Goal: Information Seeking & Learning: Learn about a topic

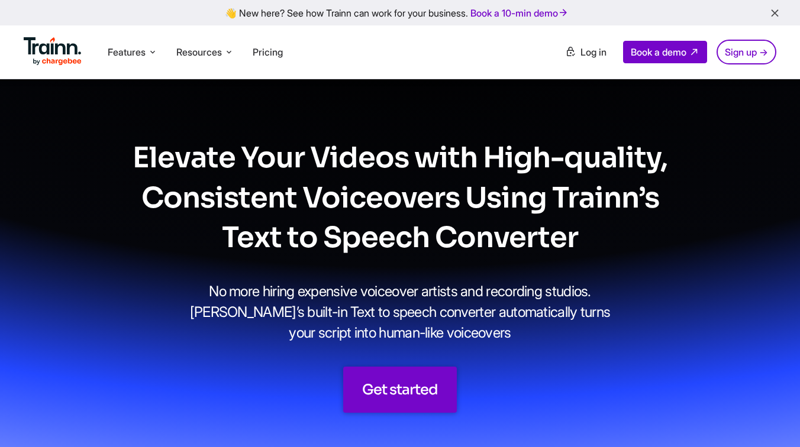
scroll to position [5562, 0]
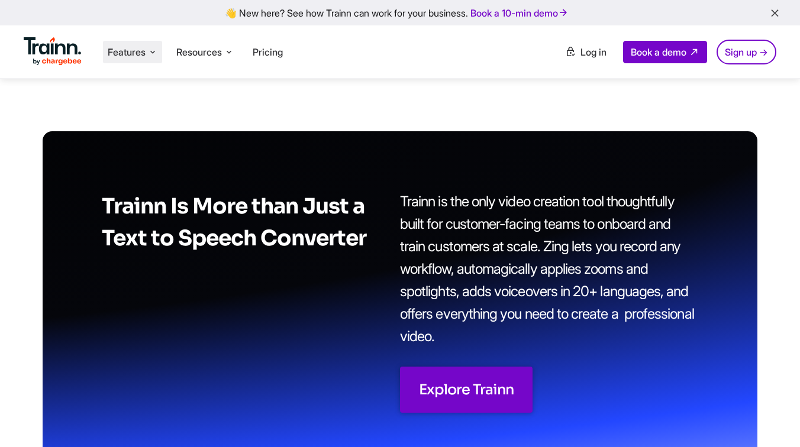
click at [147, 46] on li "Features Product Videos Create product & how-to videos in multiple languages. G…" at bounding box center [132, 52] width 59 height 22
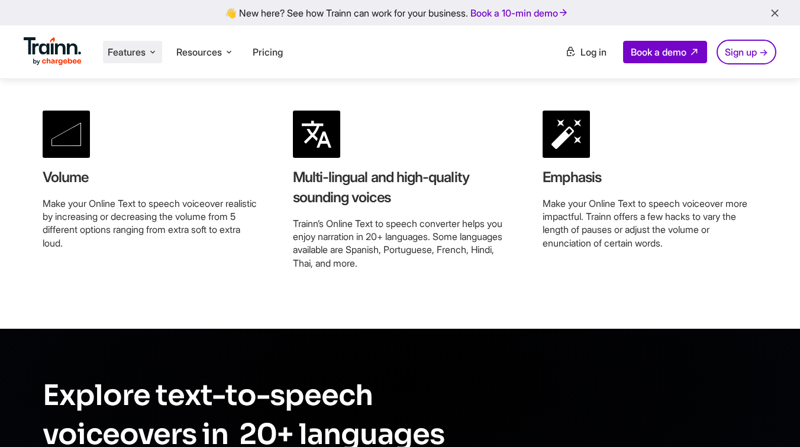
scroll to position [3261, 0]
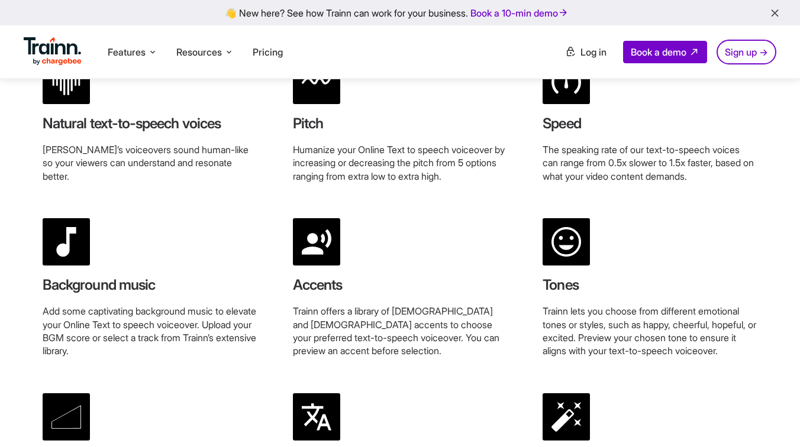
click at [55, 62] on img at bounding box center [53, 51] width 58 height 28
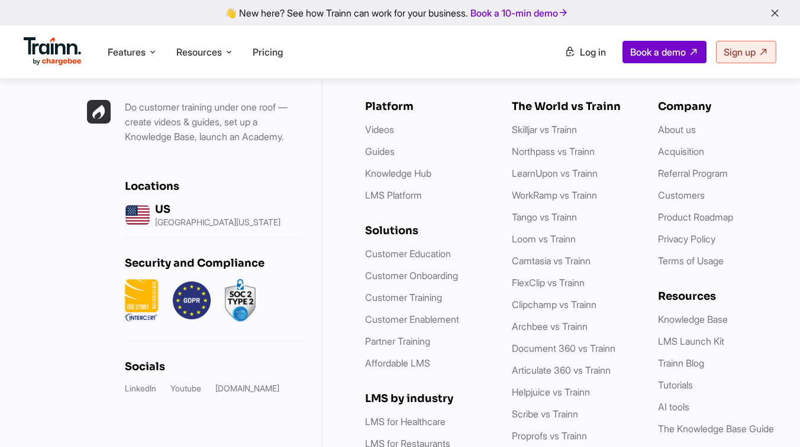
scroll to position [3397, 0]
click at [387, 269] on link "Customer Onboarding" at bounding box center [411, 275] width 93 height 12
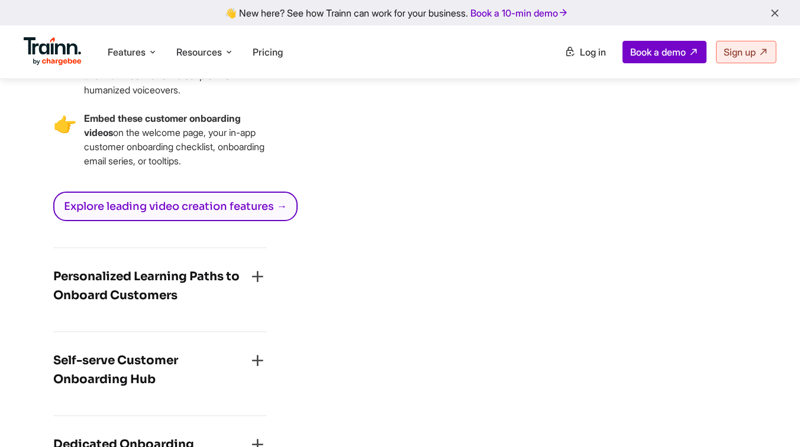
scroll to position [1975, 0]
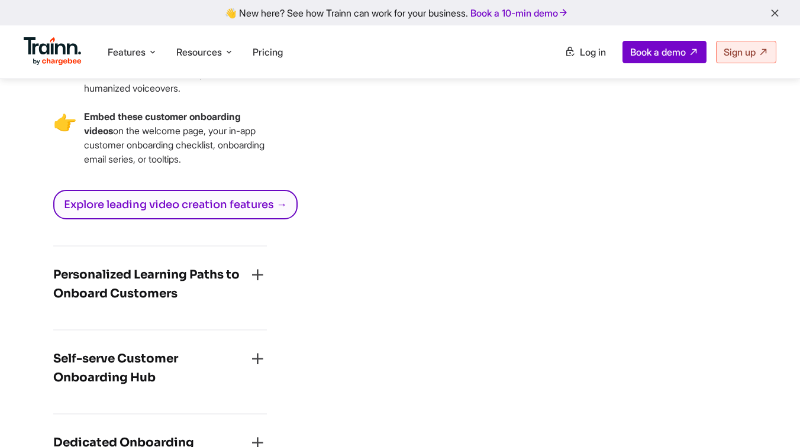
click at [178, 304] on h4 "Personalized Learning Paths to Onboard Customers" at bounding box center [150, 285] width 195 height 38
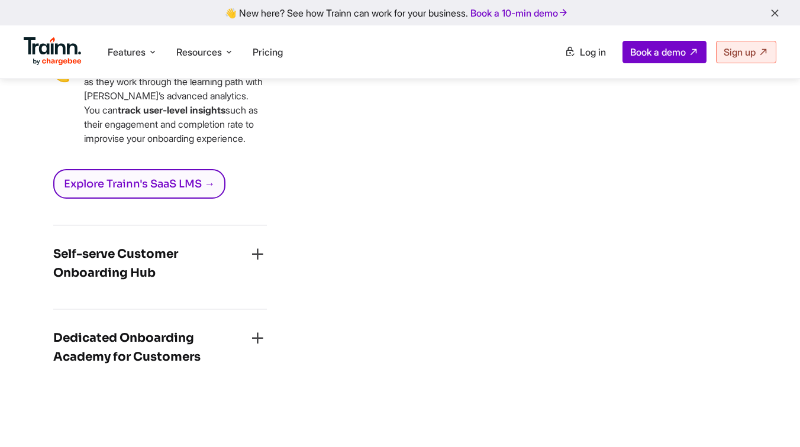
scroll to position [2138, 0]
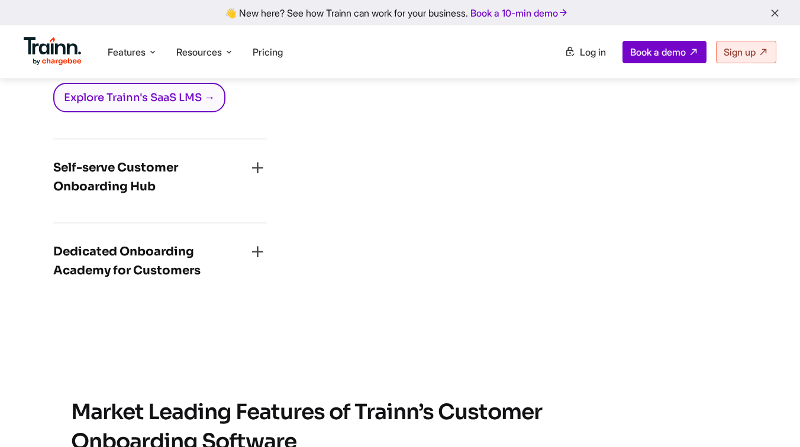
click at [194, 196] on h4 "Self-serve Customer Onboarding Hub" at bounding box center [150, 178] width 195 height 38
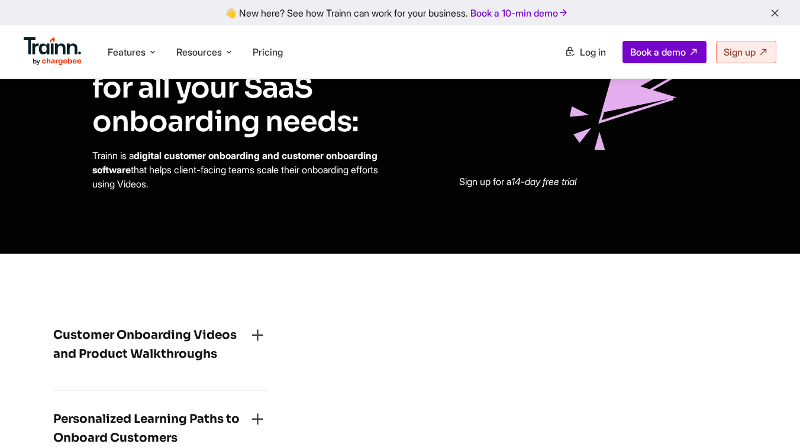
scroll to position [1644, 0]
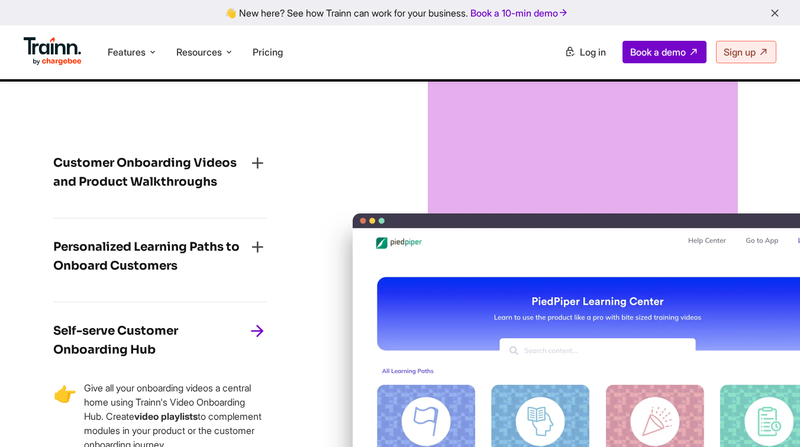
click at [198, 276] on h4 "Personalized Learning Paths to Onboard Customers" at bounding box center [150, 257] width 195 height 38
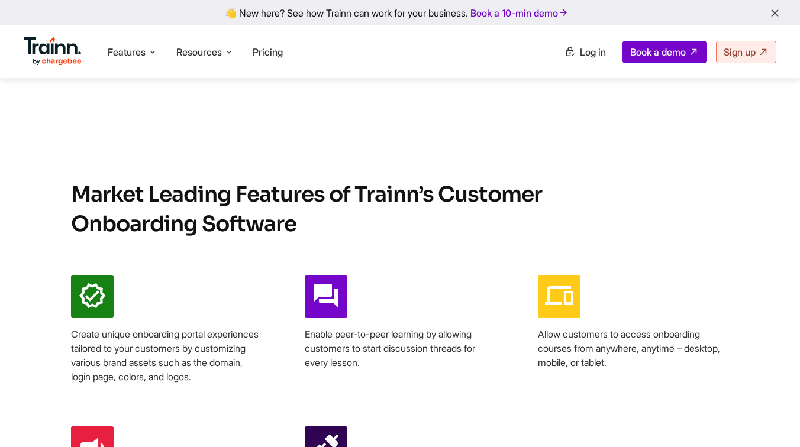
scroll to position [2356, 0]
